Goal: Task Accomplishment & Management: Manage account settings

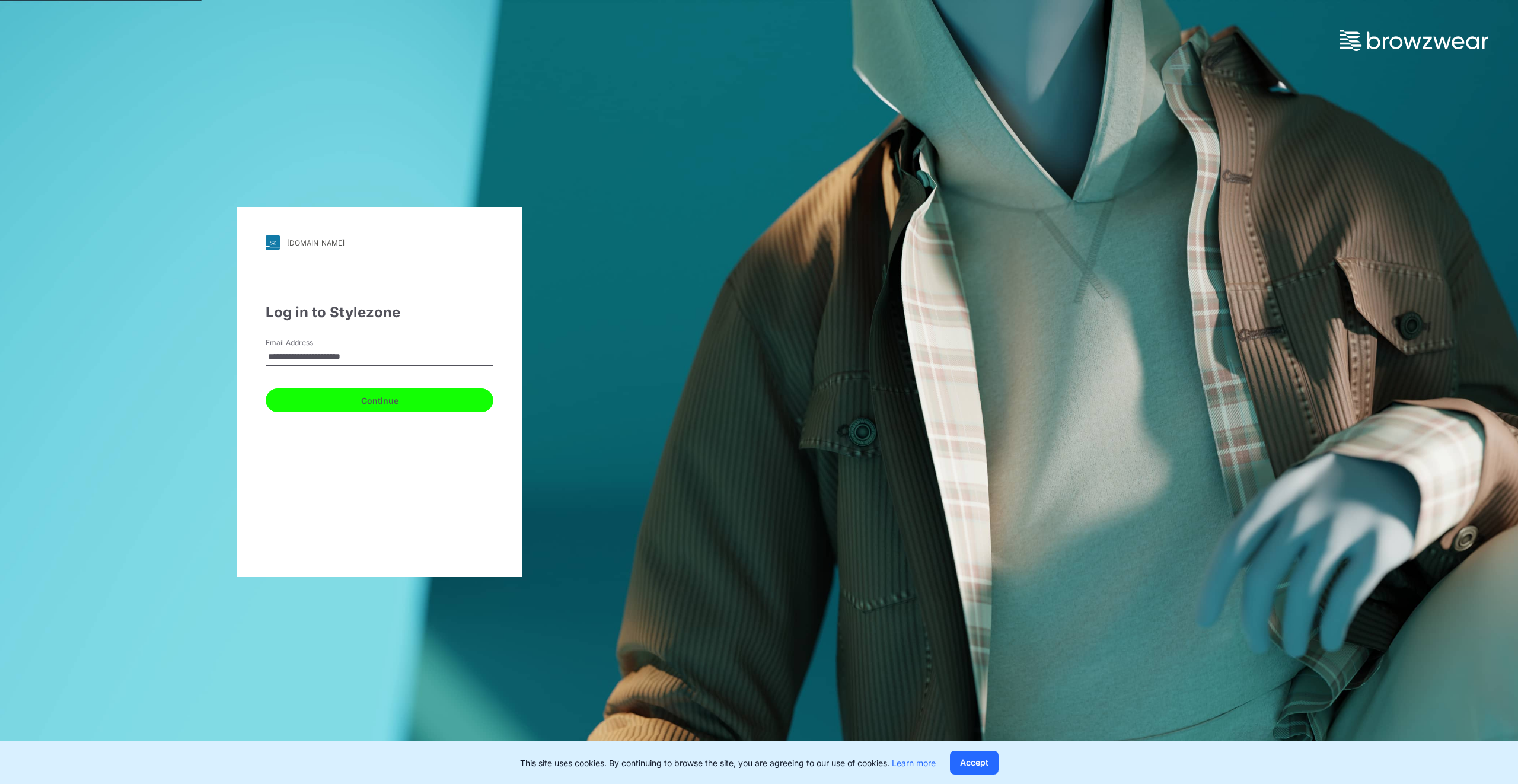
click at [376, 398] on button "Continue" at bounding box center [379, 400] width 228 height 24
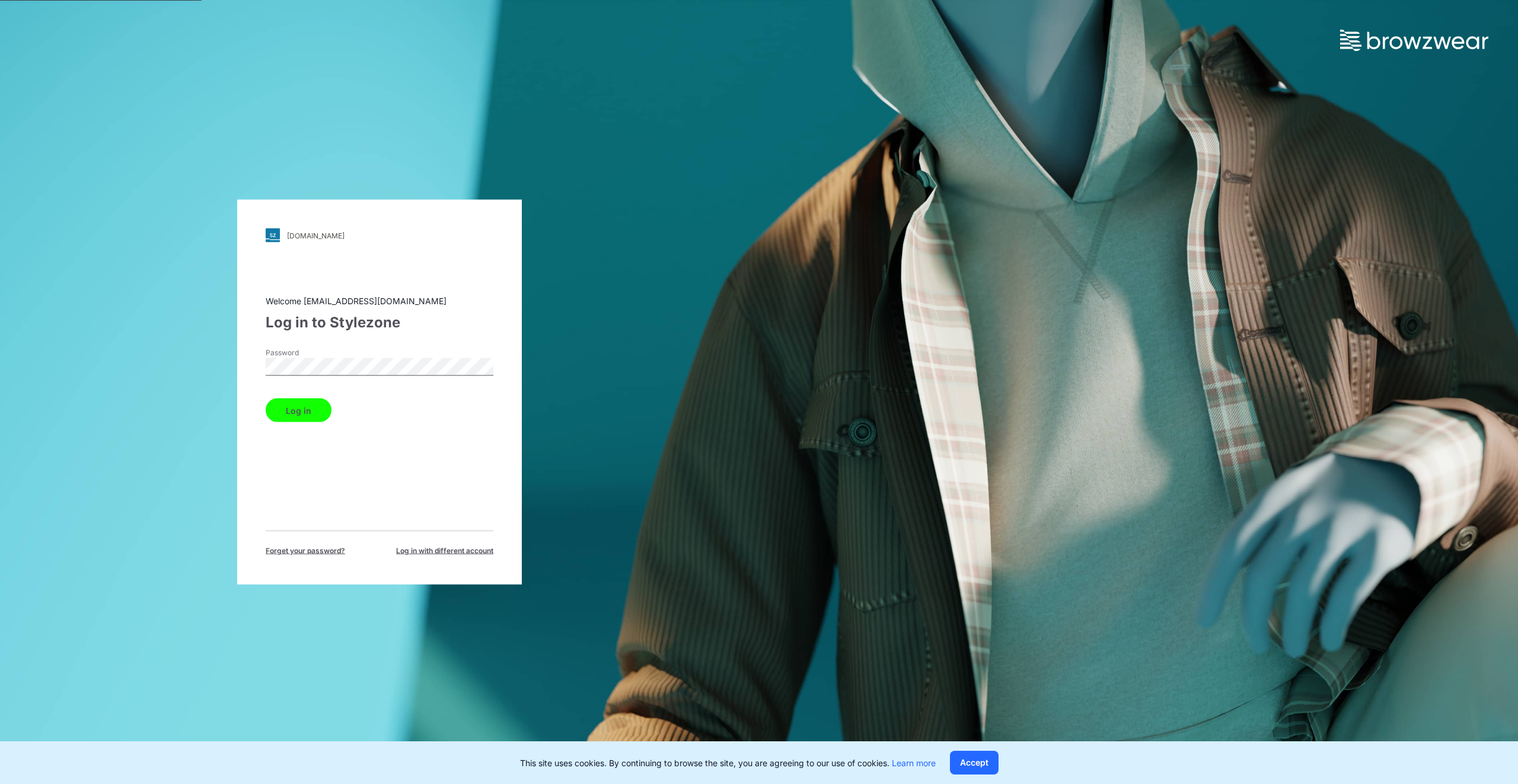
click at [308, 405] on button "Log in" at bounding box center [298, 410] width 66 height 24
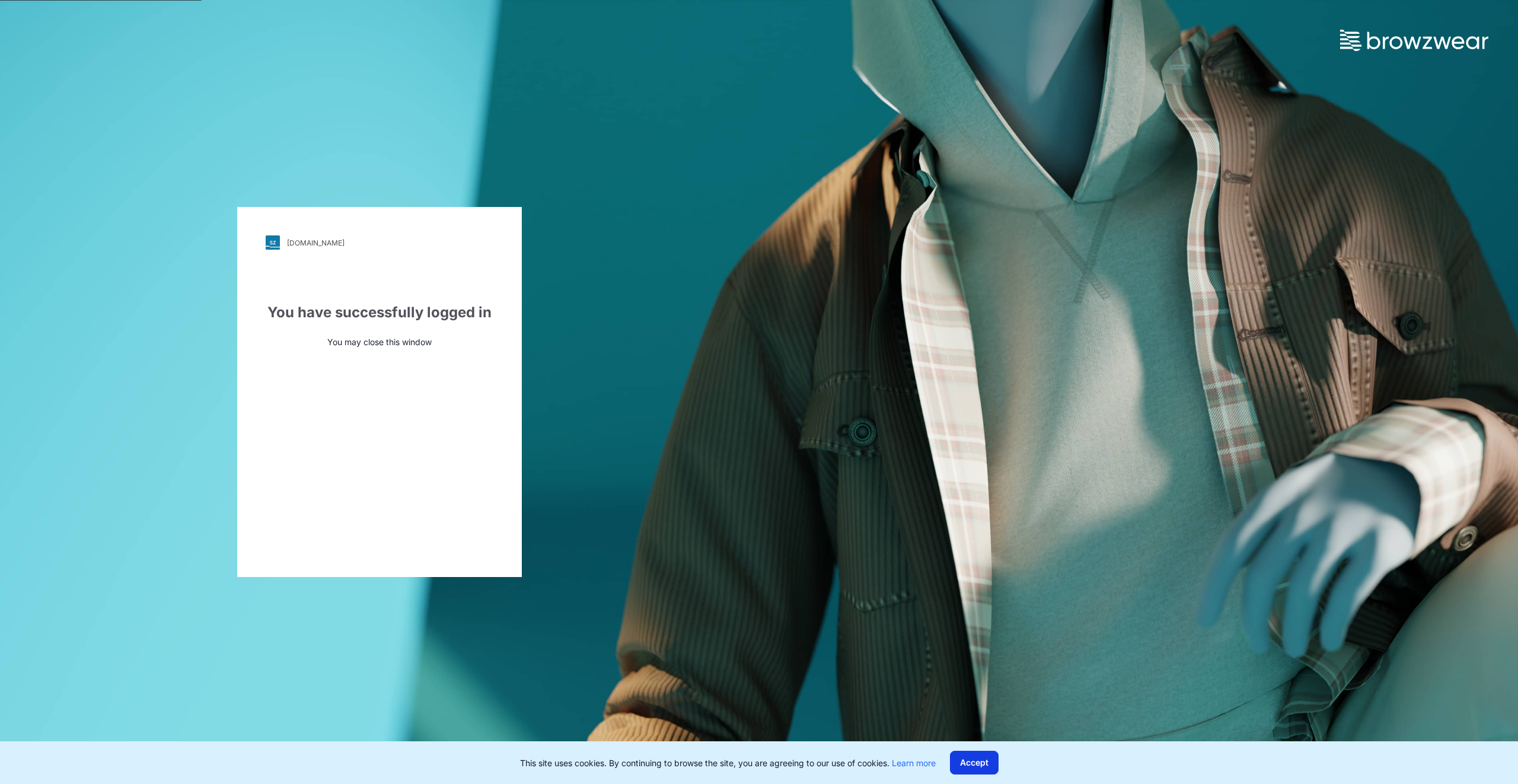
click at [981, 762] on button "Accept" at bounding box center [974, 762] width 48 height 24
